Goal: Information Seeking & Learning: Learn about a topic

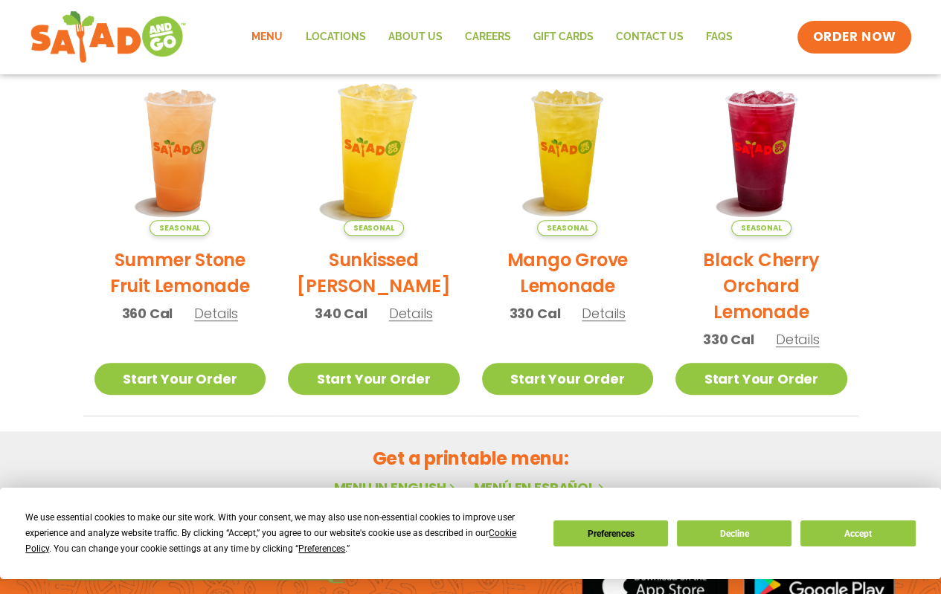
scroll to position [879, 0]
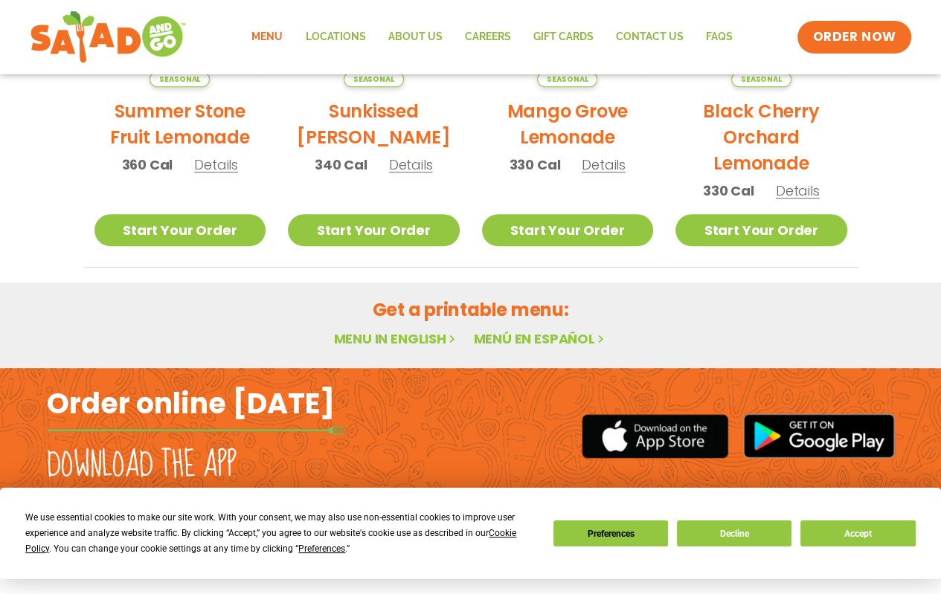
click at [397, 336] on link "Menu in English" at bounding box center [395, 339] width 125 height 19
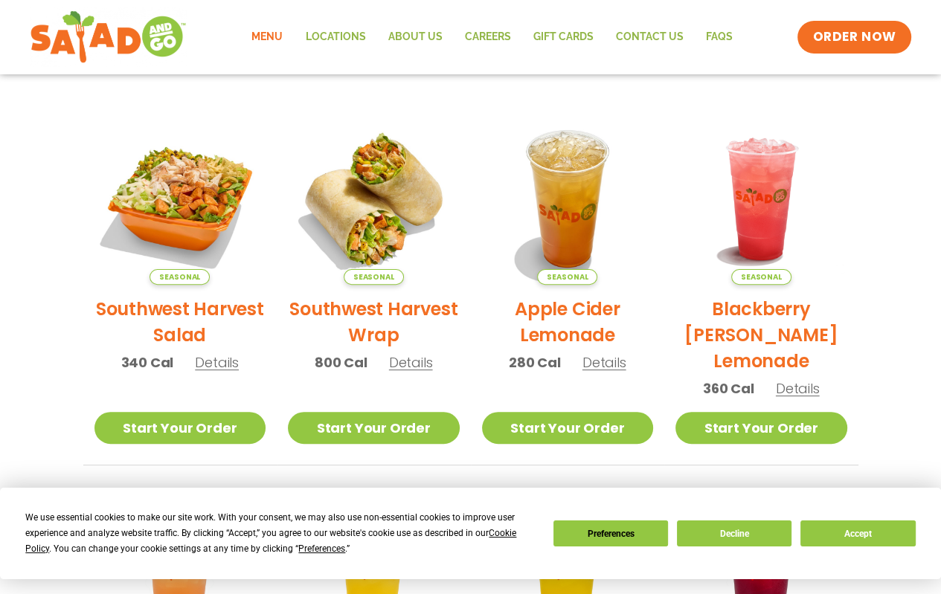
scroll to position [284, 0]
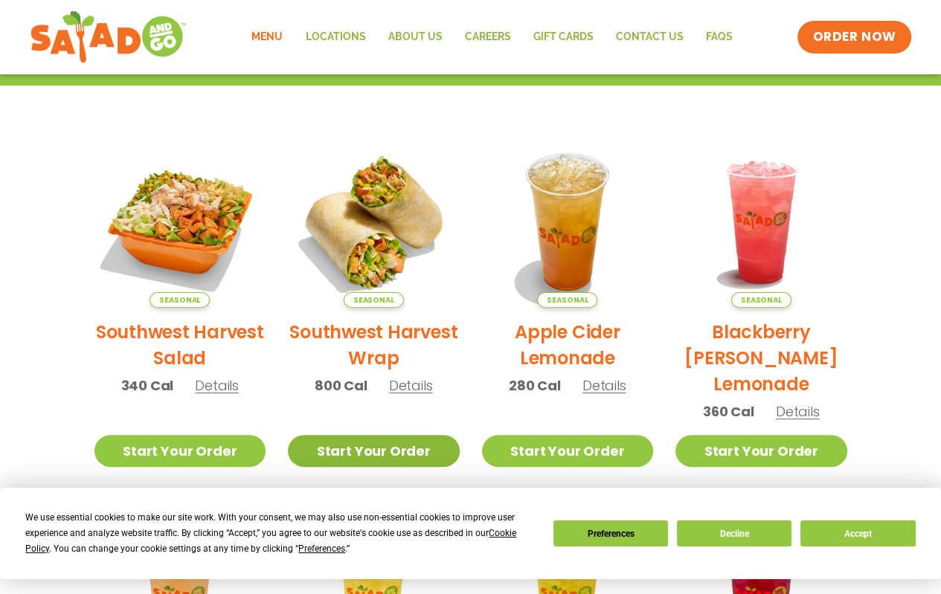
click at [381, 450] on link "Start Your Order" at bounding box center [374, 451] width 172 height 32
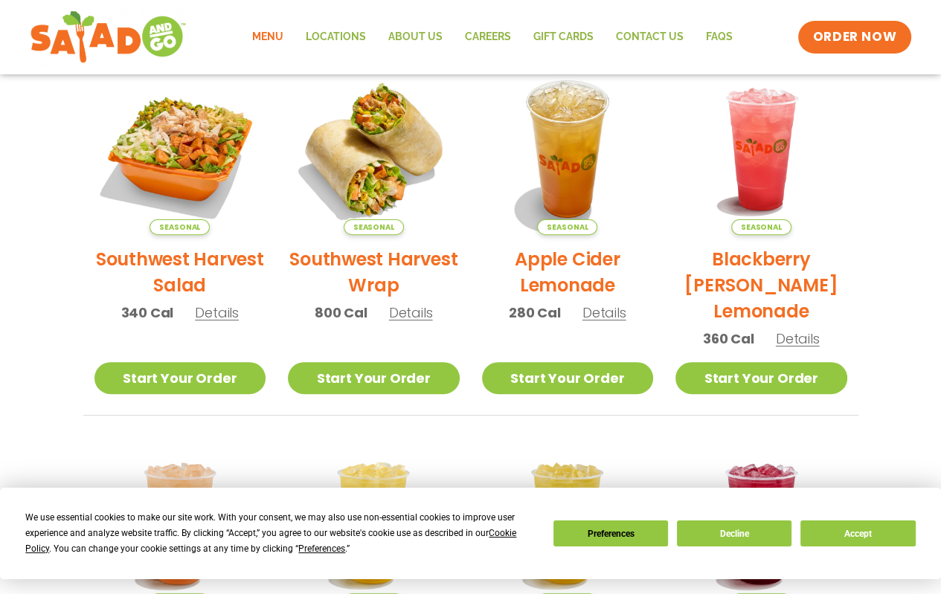
scroll to position [372, 0]
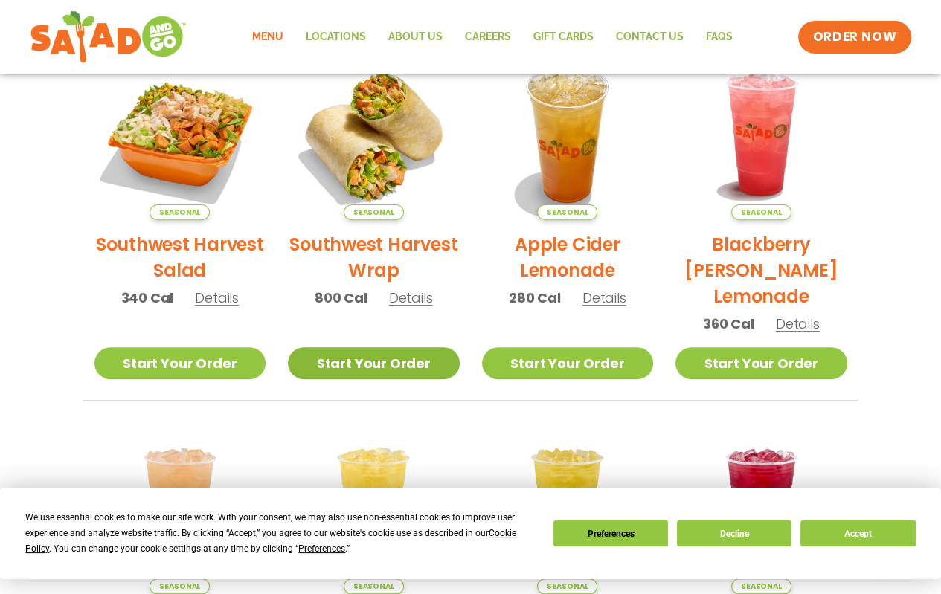
click at [368, 369] on link "Start Your Order" at bounding box center [374, 363] width 172 height 32
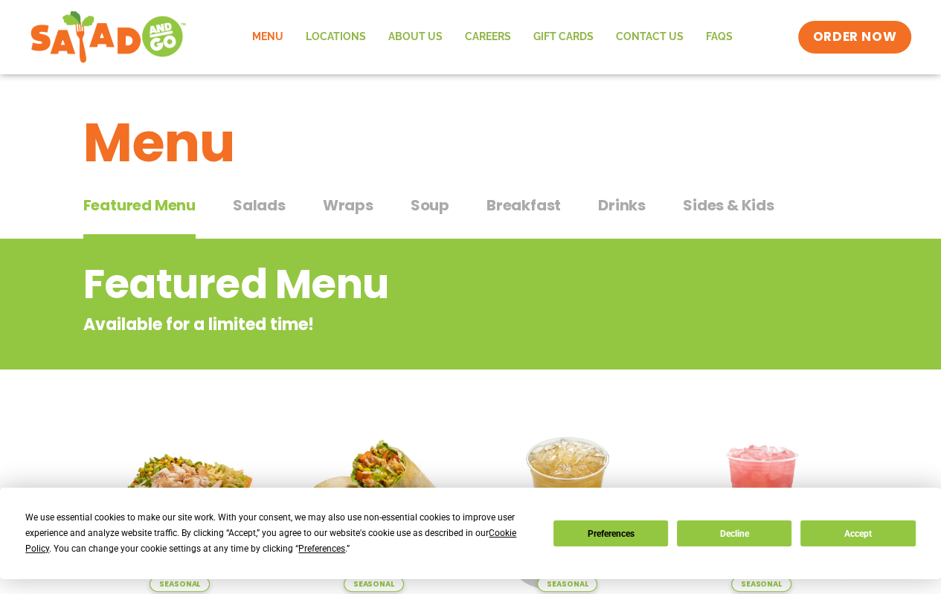
click at [345, 208] on span "Wraps" at bounding box center [348, 205] width 51 height 22
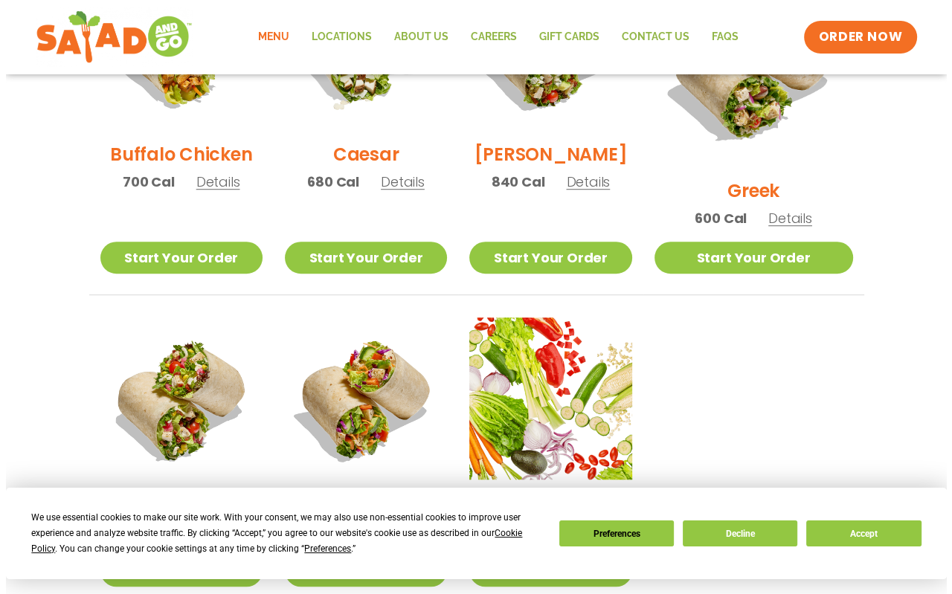
scroll to position [893, 0]
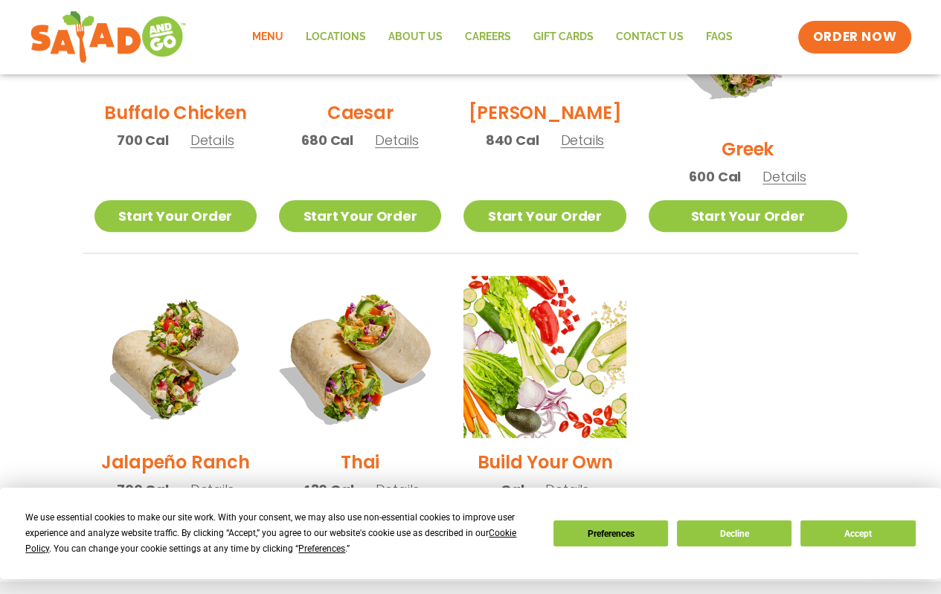
click at [356, 386] on img at bounding box center [360, 357] width 190 height 190
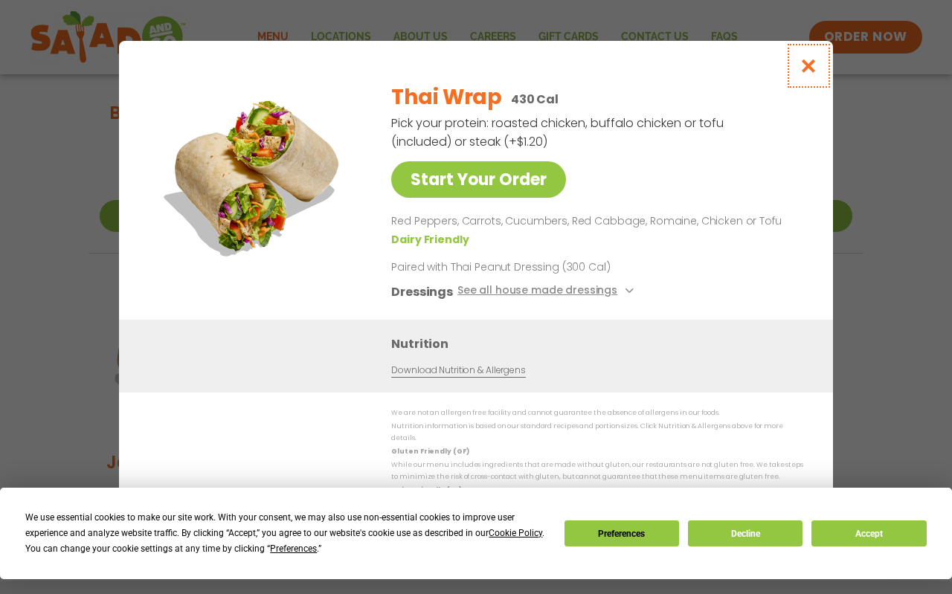
click at [809, 74] on icon "Close modal" at bounding box center [809, 66] width 19 height 16
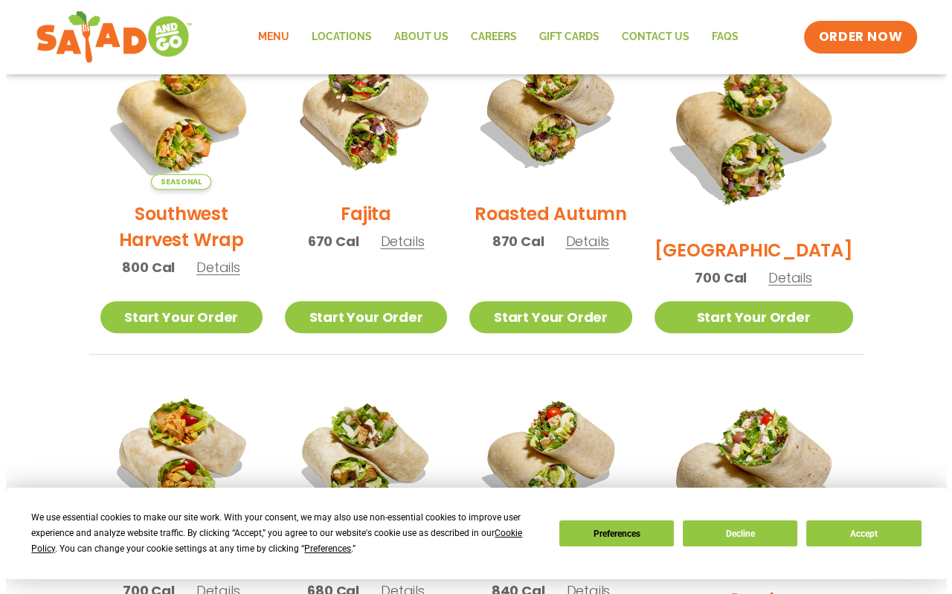
scroll to position [473, 0]
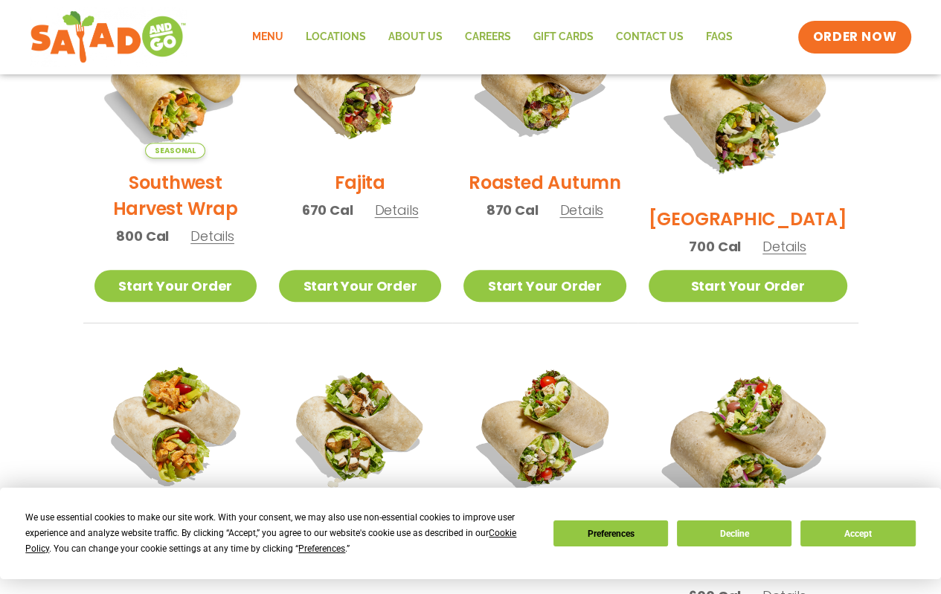
click at [603, 219] on span "Details" at bounding box center [581, 210] width 44 height 19
